Goal: Transaction & Acquisition: Subscribe to service/newsletter

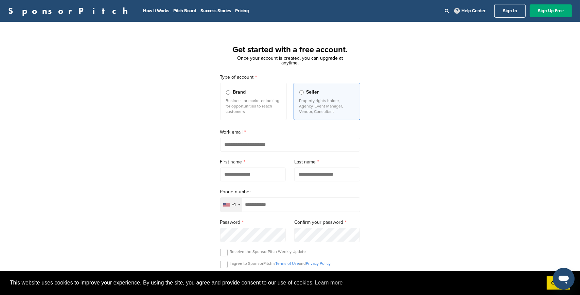
click at [236, 96] on label "Brand Business or marketer looking for opportunities to reach customers" at bounding box center [253, 101] width 67 height 37
click at [279, 145] on input "email" at bounding box center [290, 145] width 140 height 14
type input "**********"
type input "****"
type input "**"
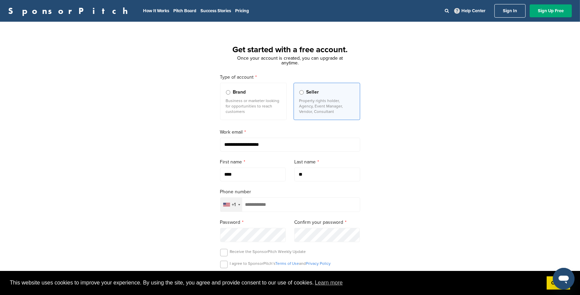
click at [239, 207] on div "+1" at bounding box center [231, 205] width 22 height 14
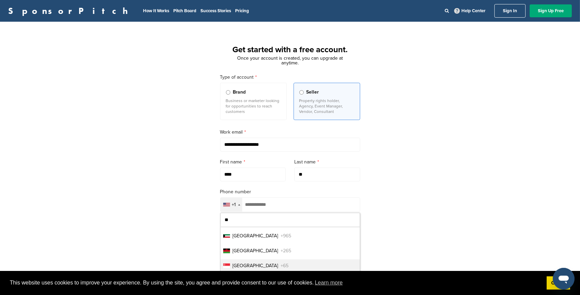
type input "**"
click at [281, 265] on span "+65" at bounding box center [285, 265] width 8 height 7
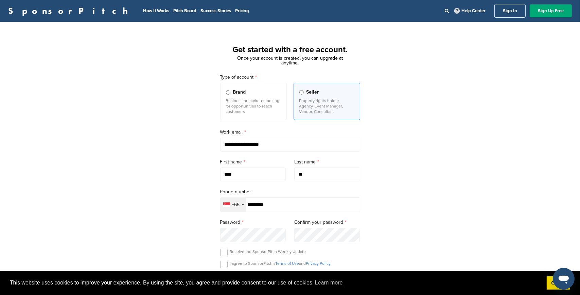
type input "*********"
click at [175, 226] on div "**********" at bounding box center [290, 187] width 580 height 315
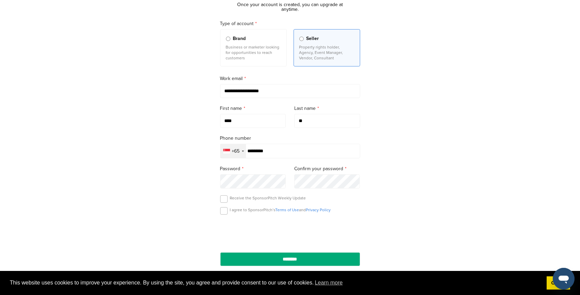
scroll to position [68, 0]
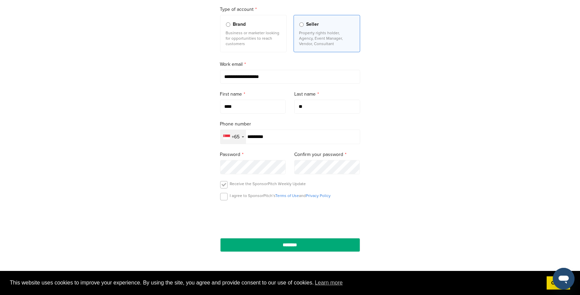
click at [223, 186] on label at bounding box center [223, 184] width 7 height 7
click at [227, 197] on div "I agree to SponsorPitch’s Terms of Use and Privacy Policy" at bounding box center [290, 198] width 140 height 10
click at [224, 198] on label at bounding box center [223, 196] width 7 height 7
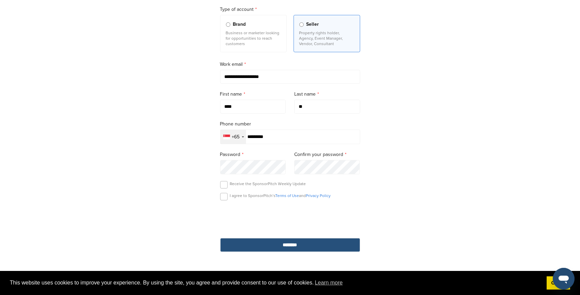
click at [292, 244] on input "********" at bounding box center [290, 245] width 140 height 14
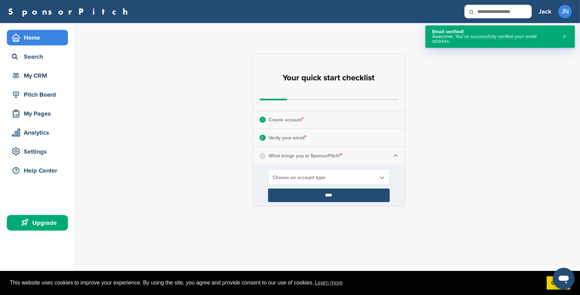
click at [341, 177] on span "Choose an account type:" at bounding box center [324, 178] width 103 height 6
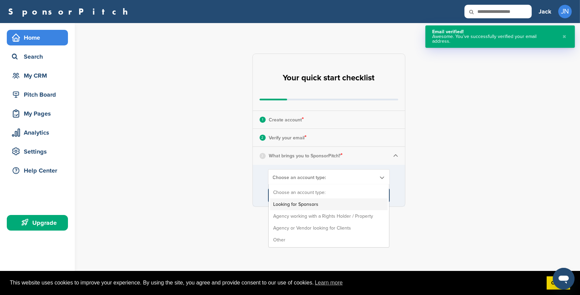
click at [344, 204] on li "Looking for Sponsors" at bounding box center [328, 205] width 117 height 12
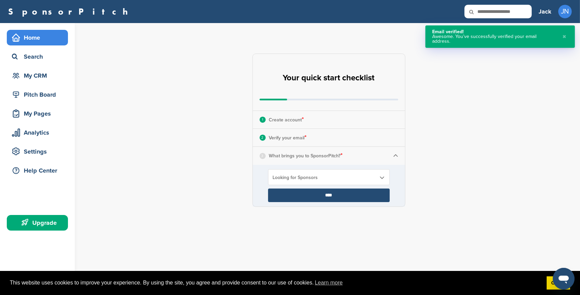
click at [344, 194] on input "****" at bounding box center [329, 196] width 122 height 14
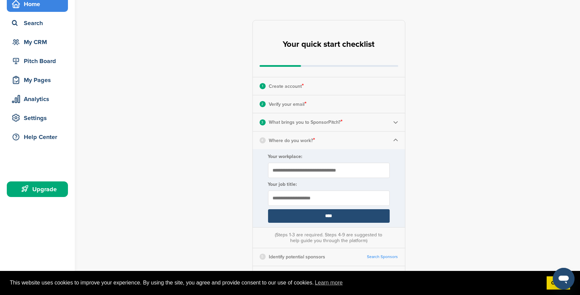
scroll to position [34, 0]
click at [331, 171] on input "Your workplace:" at bounding box center [329, 170] width 122 height 15
type input "**********"
type input "*"
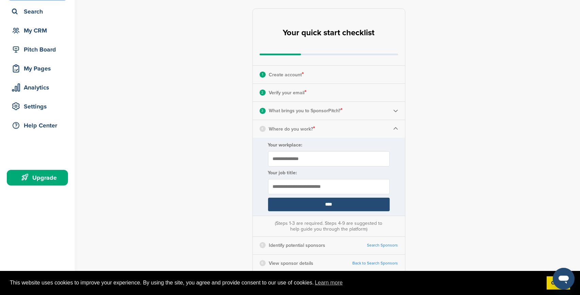
scroll to position [102, 0]
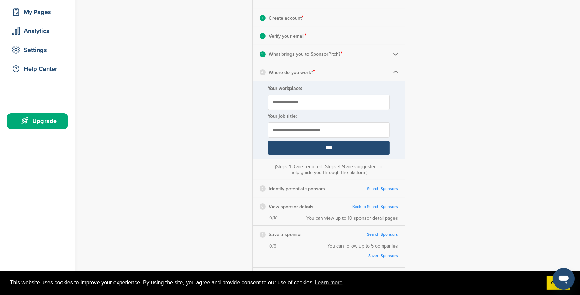
type input "**********"
click at [331, 154] on input "****" at bounding box center [329, 148] width 122 height 14
click at [332, 150] on input "****" at bounding box center [329, 148] width 122 height 14
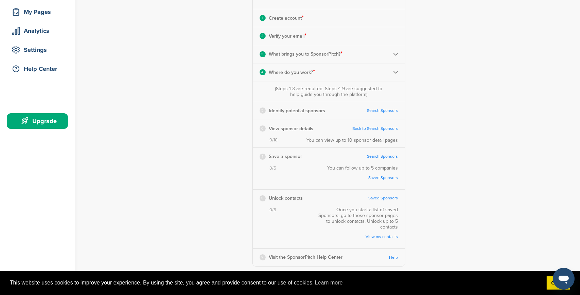
click at [378, 110] on link "Search Sponsors" at bounding box center [382, 110] width 31 height 5
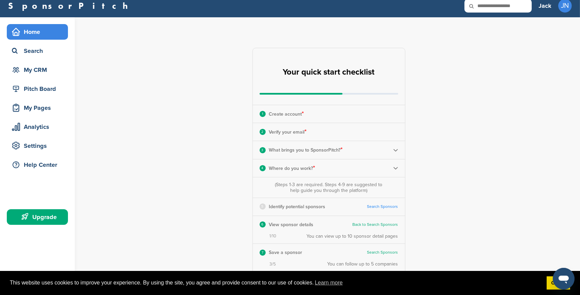
scroll to position [0, 0]
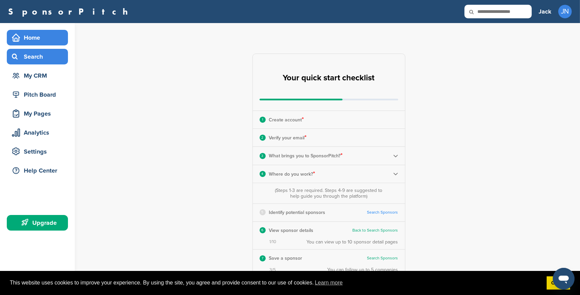
click at [42, 55] on div "Search" at bounding box center [39, 57] width 58 height 12
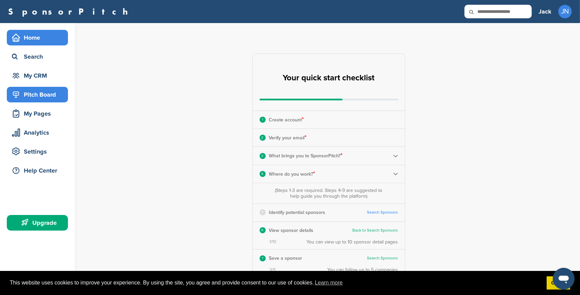
click at [49, 92] on div "Pitch Board" at bounding box center [39, 95] width 58 height 12
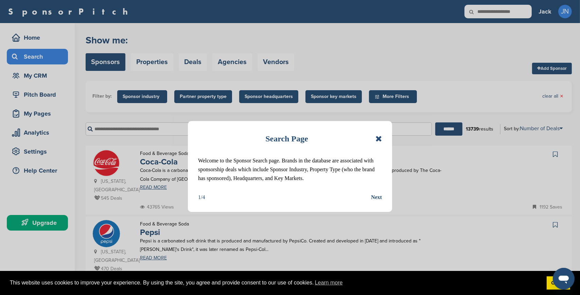
click at [382, 136] on icon at bounding box center [378, 139] width 6 height 8
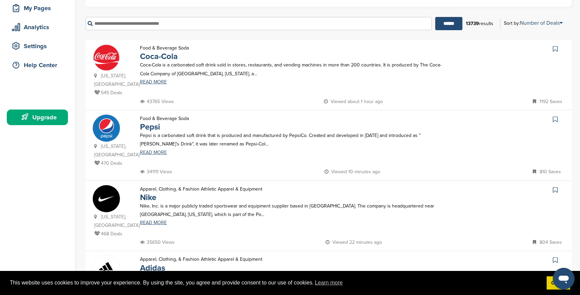
scroll to position [102, 0]
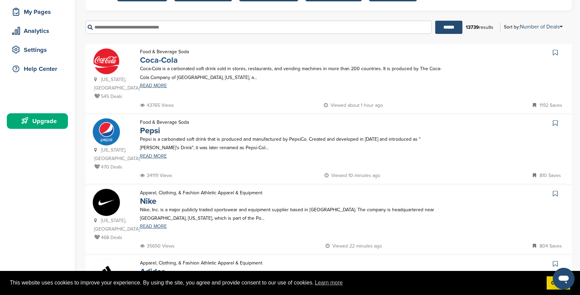
click at [159, 61] on link "Coca-Cola" at bounding box center [159, 60] width 38 height 10
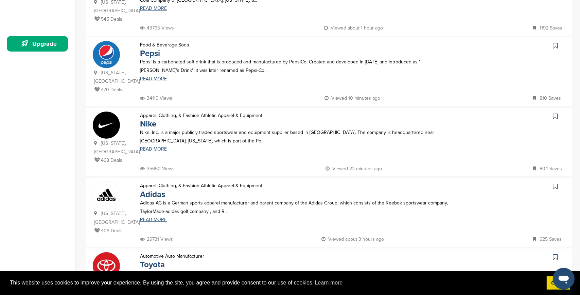
scroll to position [68, 0]
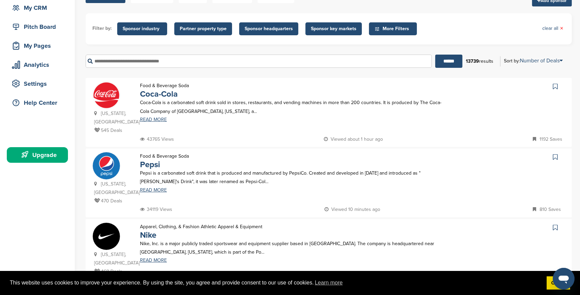
click at [553, 84] on icon at bounding box center [554, 86] width 5 height 7
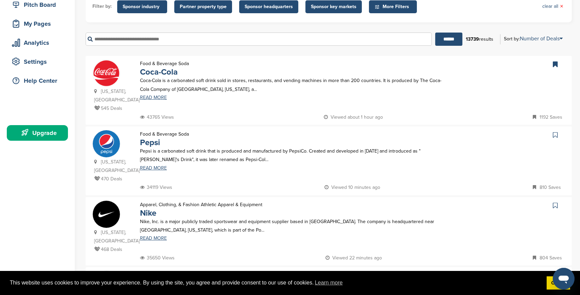
scroll to position [170, 0]
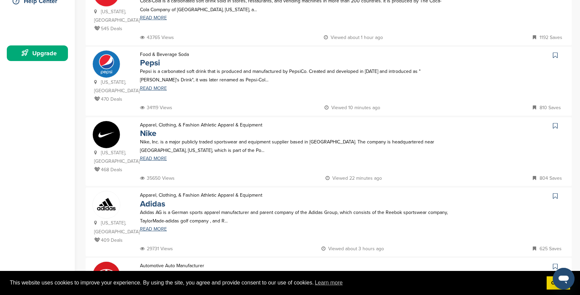
click at [555, 123] on icon at bounding box center [554, 126] width 5 height 7
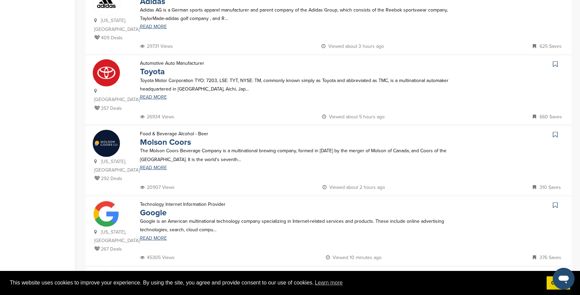
scroll to position [373, 0]
click at [556, 60] on icon at bounding box center [554, 63] width 5 height 7
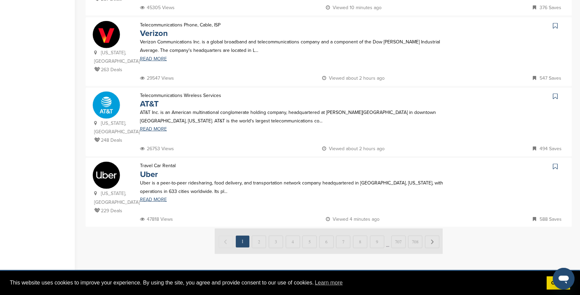
scroll to position [679, 0]
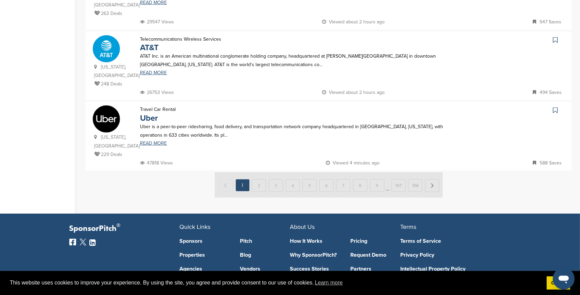
click at [254, 172] on img at bounding box center [329, 184] width 228 height 25
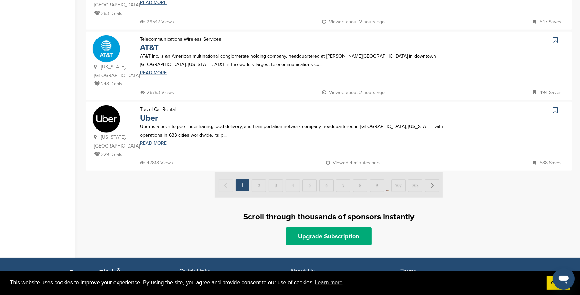
drag, startPoint x: 255, startPoint y: 140, endPoint x: 260, endPoint y: 140, distance: 4.8
click at [256, 172] on img at bounding box center [329, 184] width 228 height 25
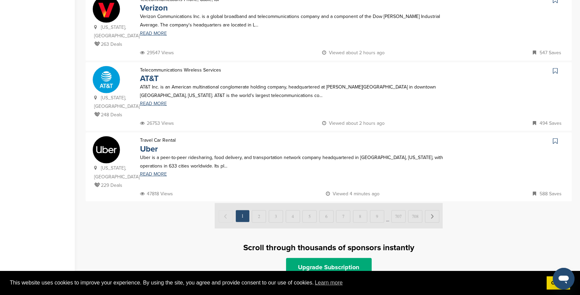
scroll to position [645, 0]
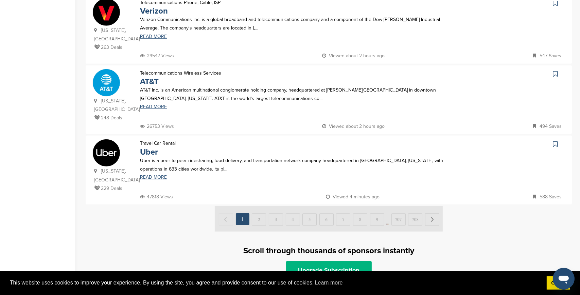
click at [341, 261] on link "Upgrade Subscription" at bounding box center [329, 270] width 86 height 18
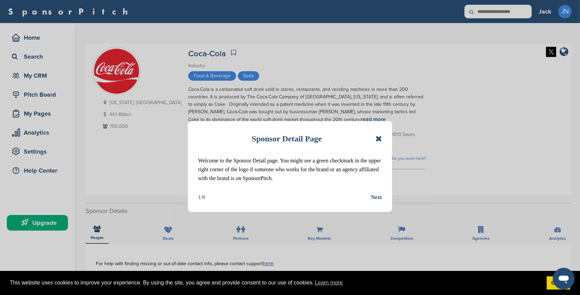
click at [378, 194] on div "Next" at bounding box center [376, 197] width 11 height 9
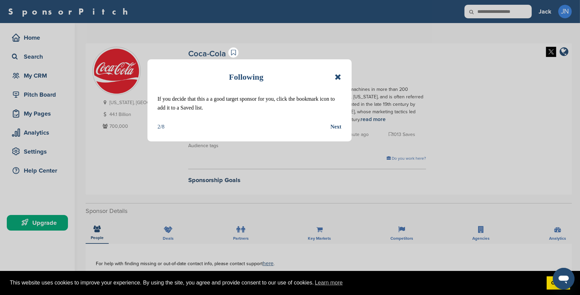
click at [338, 127] on div "Next" at bounding box center [335, 127] width 11 height 9
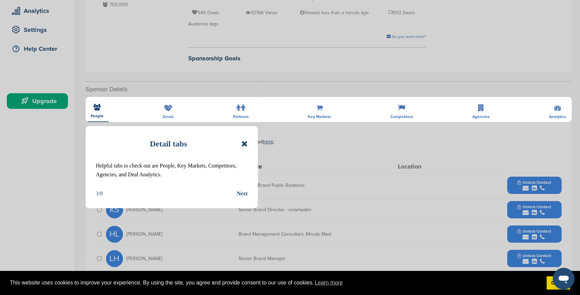
scroll to position [136, 0]
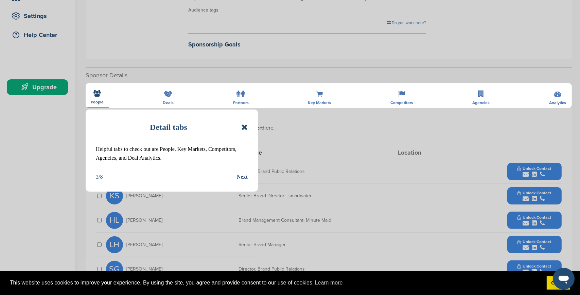
click at [240, 175] on div "Next" at bounding box center [242, 177] width 11 height 9
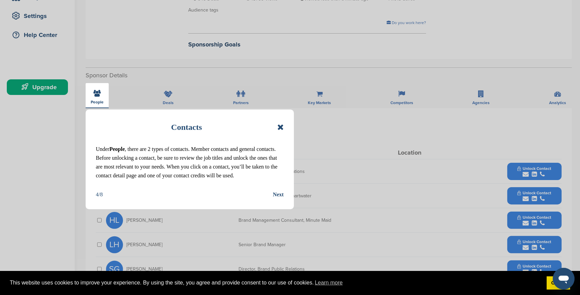
click at [279, 192] on div "Next" at bounding box center [278, 194] width 11 height 9
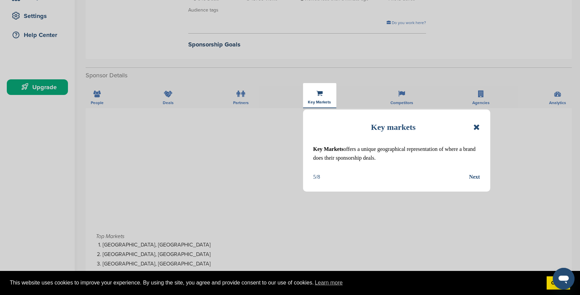
click at [477, 177] on div "Next" at bounding box center [474, 177] width 11 height 9
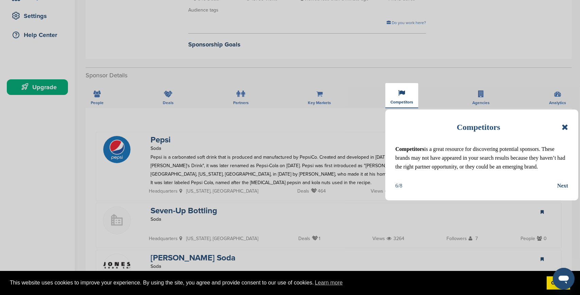
click at [564, 186] on div "Next" at bounding box center [562, 186] width 11 height 9
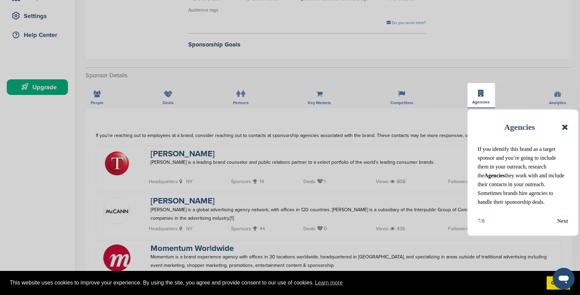
click at [563, 222] on div "Next" at bounding box center [562, 221] width 11 height 9
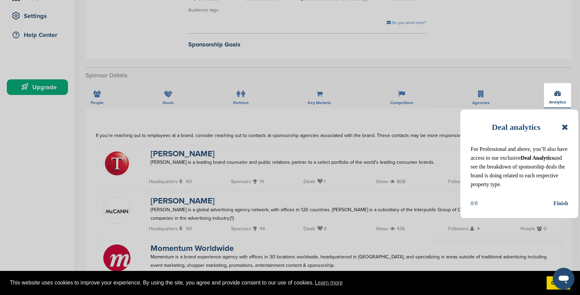
click at [562, 203] on div "Finish" at bounding box center [560, 203] width 15 height 9
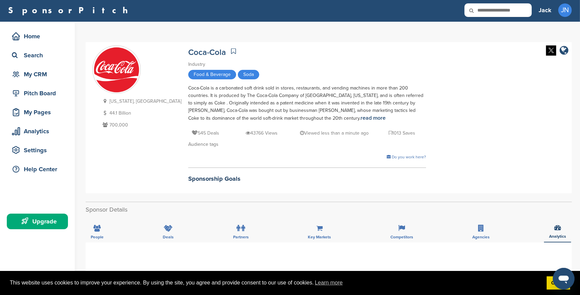
scroll to position [0, 0]
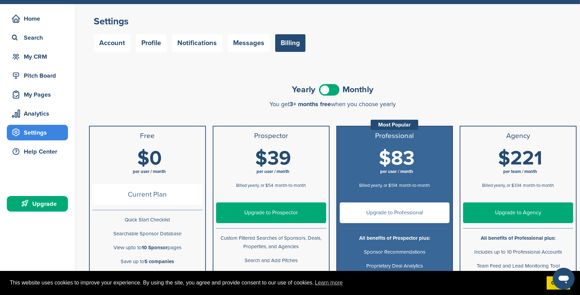
scroll to position [68, 0]
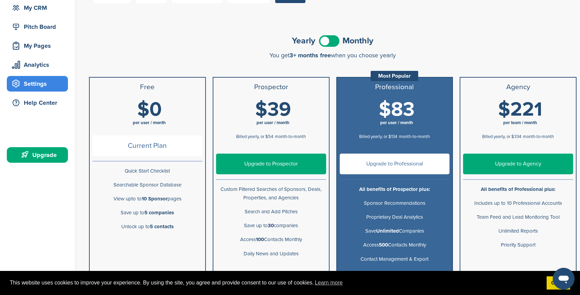
click at [165, 145] on span "Current Plan" at bounding box center [147, 145] width 110 height 21
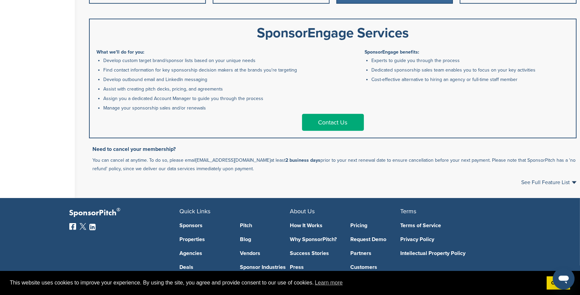
scroll to position [340, 0]
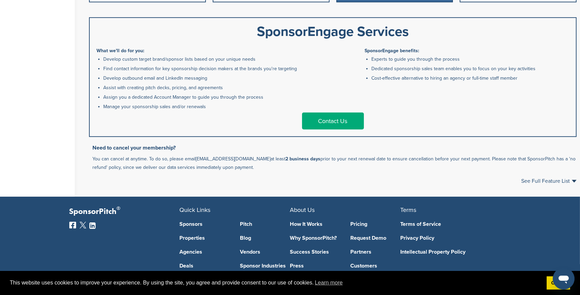
click at [331, 120] on link "Contact Us" at bounding box center [333, 121] width 62 height 17
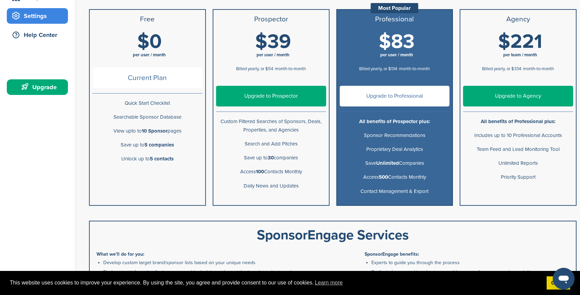
scroll to position [0, 0]
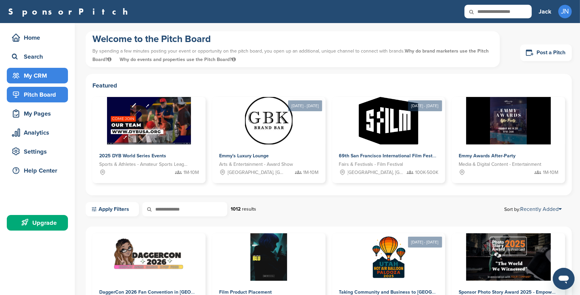
click at [39, 80] on div "My CRM" at bounding box center [39, 76] width 58 height 12
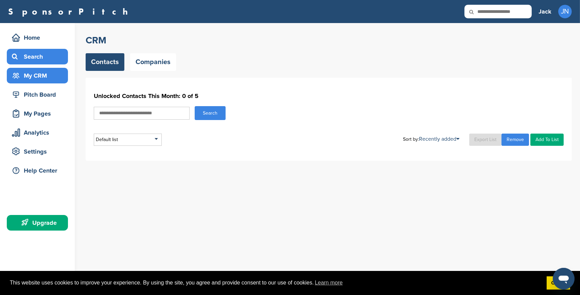
click at [46, 59] on div "Search" at bounding box center [39, 57] width 58 height 12
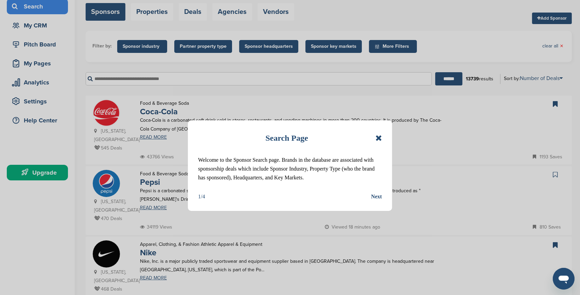
scroll to position [68, 0]
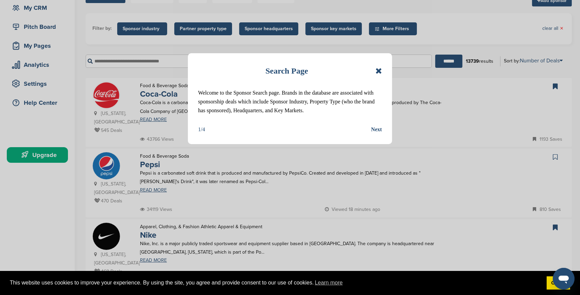
click at [380, 71] on icon at bounding box center [378, 71] width 6 height 8
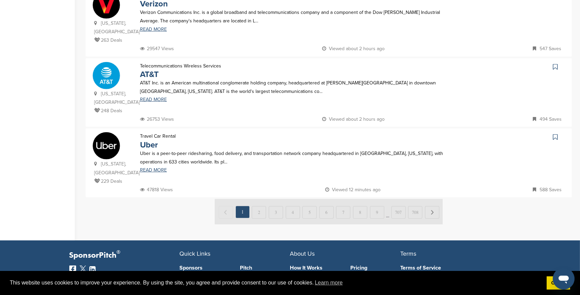
scroll to position [679, 0]
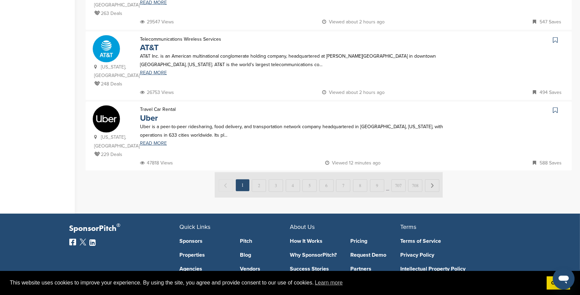
click at [254, 172] on img at bounding box center [329, 184] width 228 height 25
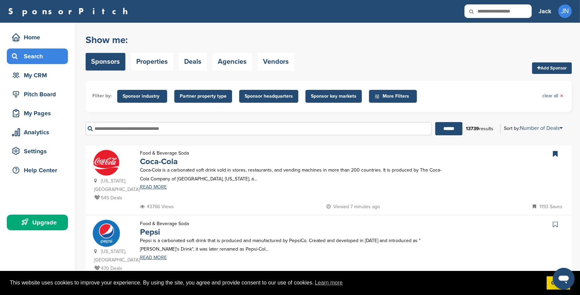
scroll to position [0, 0]
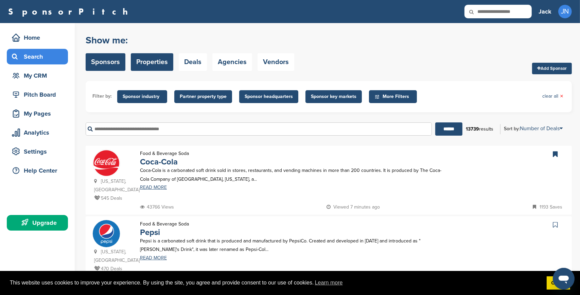
click at [158, 63] on link "Properties" at bounding box center [152, 62] width 42 height 18
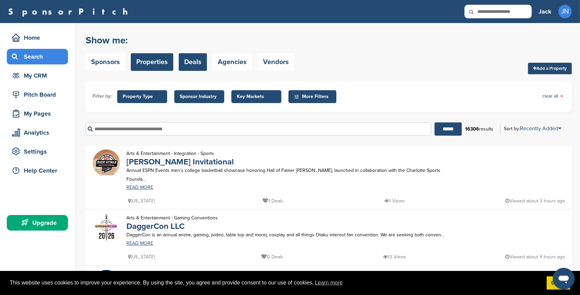
click at [189, 59] on link "Deals" at bounding box center [193, 62] width 28 height 18
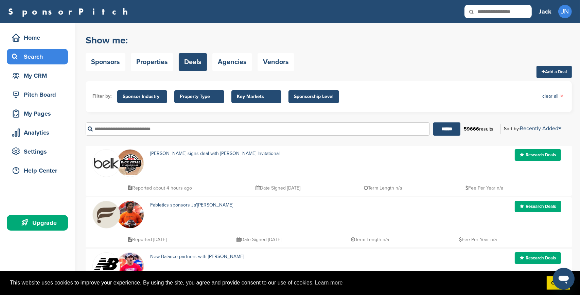
click at [222, 60] on link "Agencies" at bounding box center [232, 62] width 40 height 18
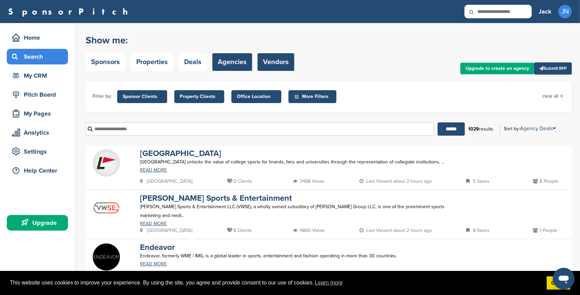
click at [270, 61] on link "Vendors" at bounding box center [275, 62] width 37 height 18
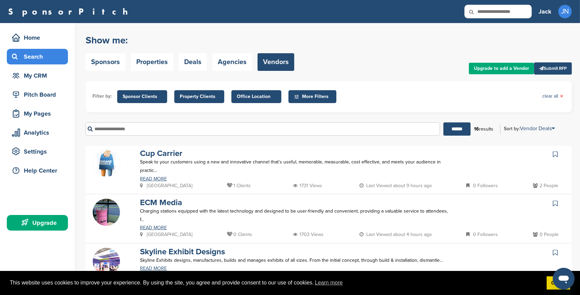
click at [315, 94] on span "More Filters" at bounding box center [313, 96] width 39 height 7
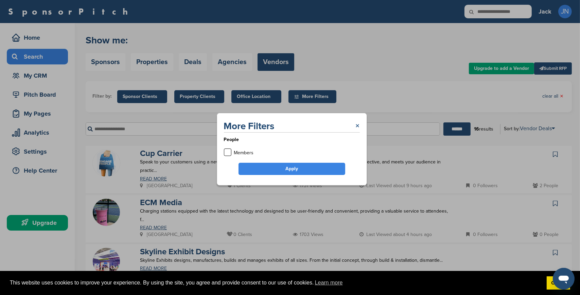
click at [358, 124] on link "×" at bounding box center [357, 126] width 4 height 12
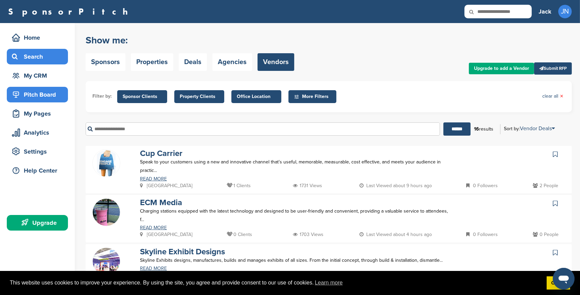
click at [47, 100] on div "Pitch Board" at bounding box center [39, 95] width 58 height 12
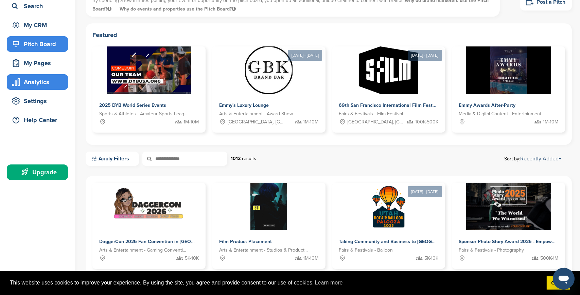
scroll to position [34, 0]
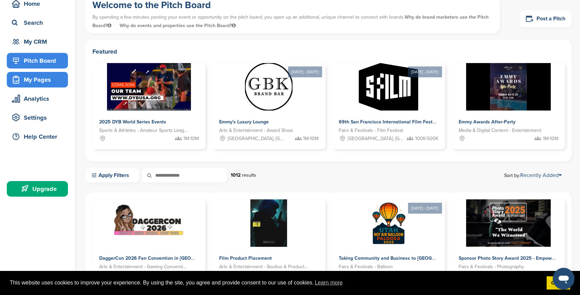
click at [48, 83] on div "My Pages" at bounding box center [39, 80] width 58 height 12
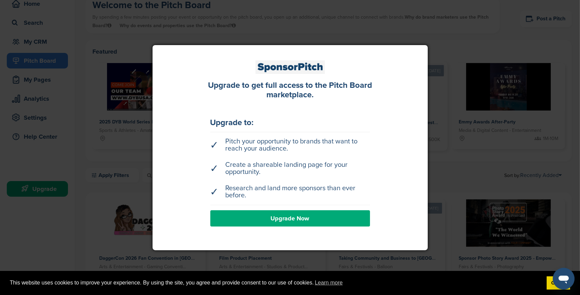
click at [438, 103] on div at bounding box center [290, 147] width 580 height 295
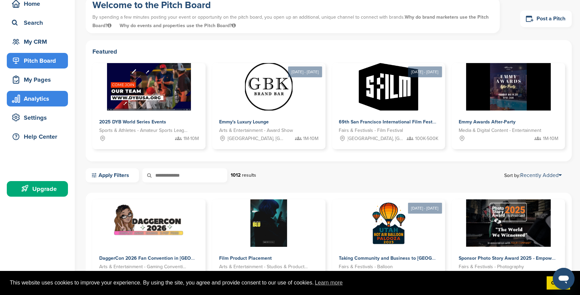
click at [9, 98] on div "Analytics" at bounding box center [37, 99] width 61 height 16
